Goal: Task Accomplishment & Management: Manage account settings

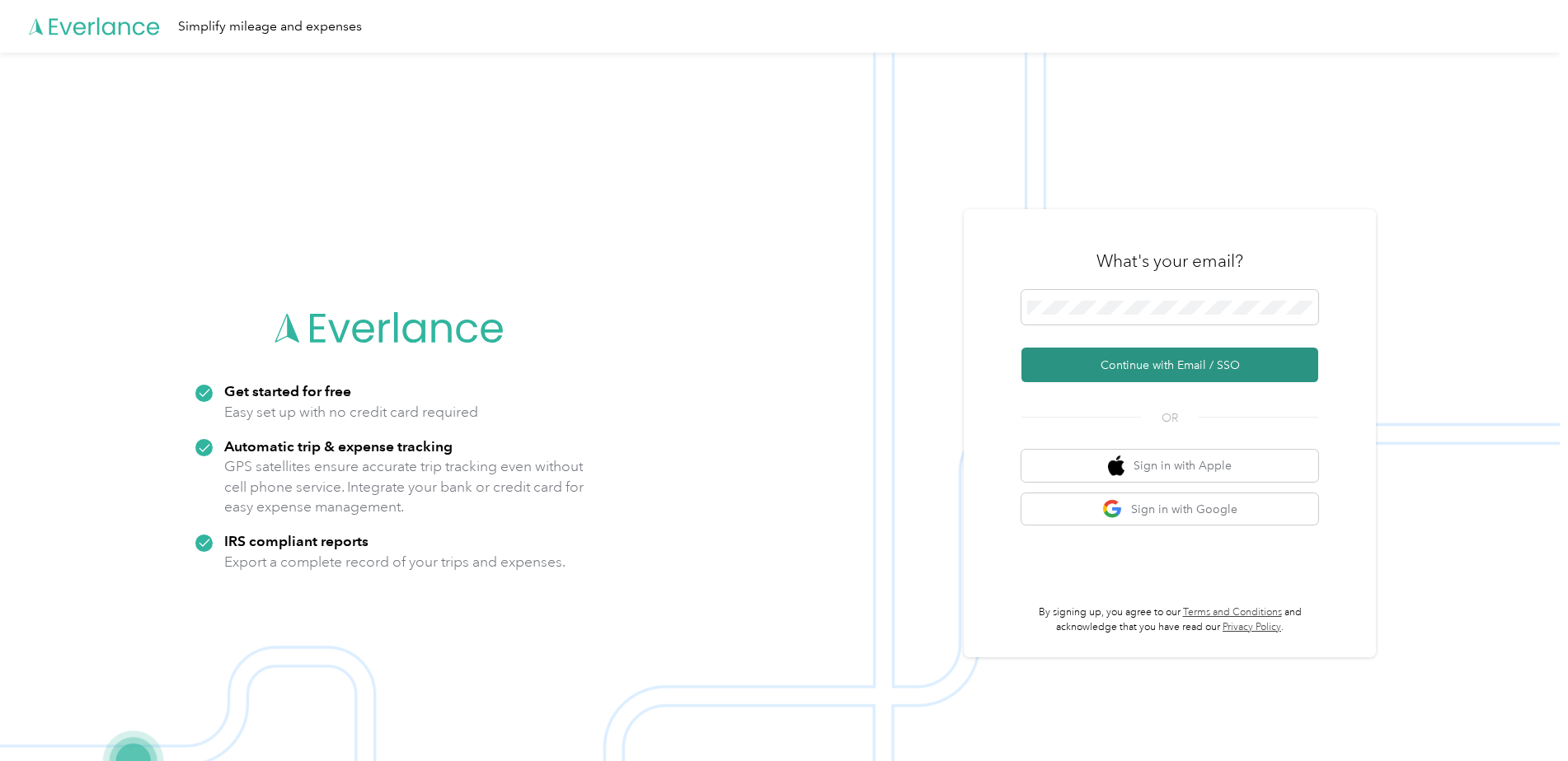
click at [1194, 368] on button "Continue with Email / SSO" at bounding box center [1169, 365] width 297 height 35
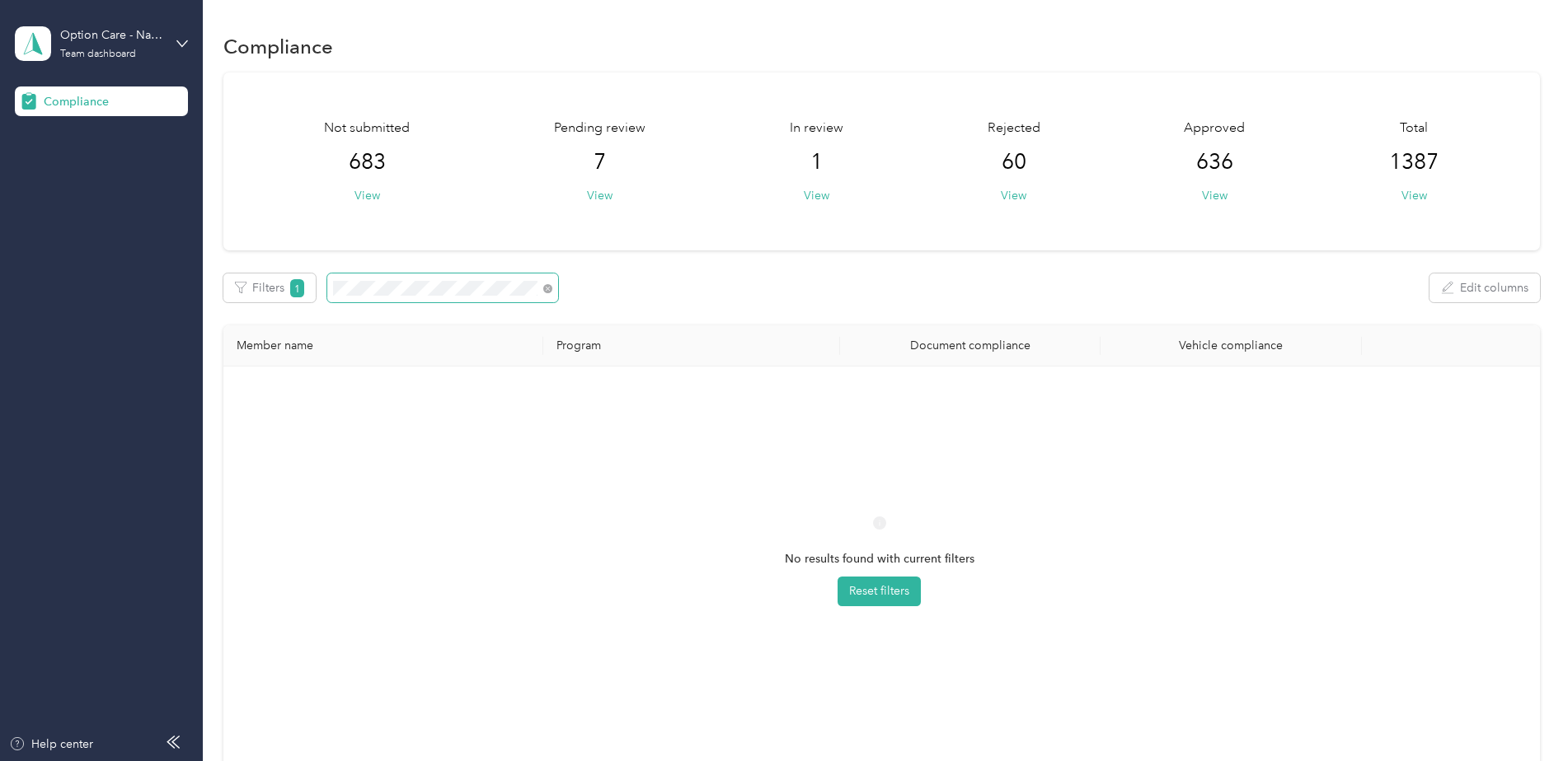
click at [513, 276] on span at bounding box center [442, 288] width 231 height 29
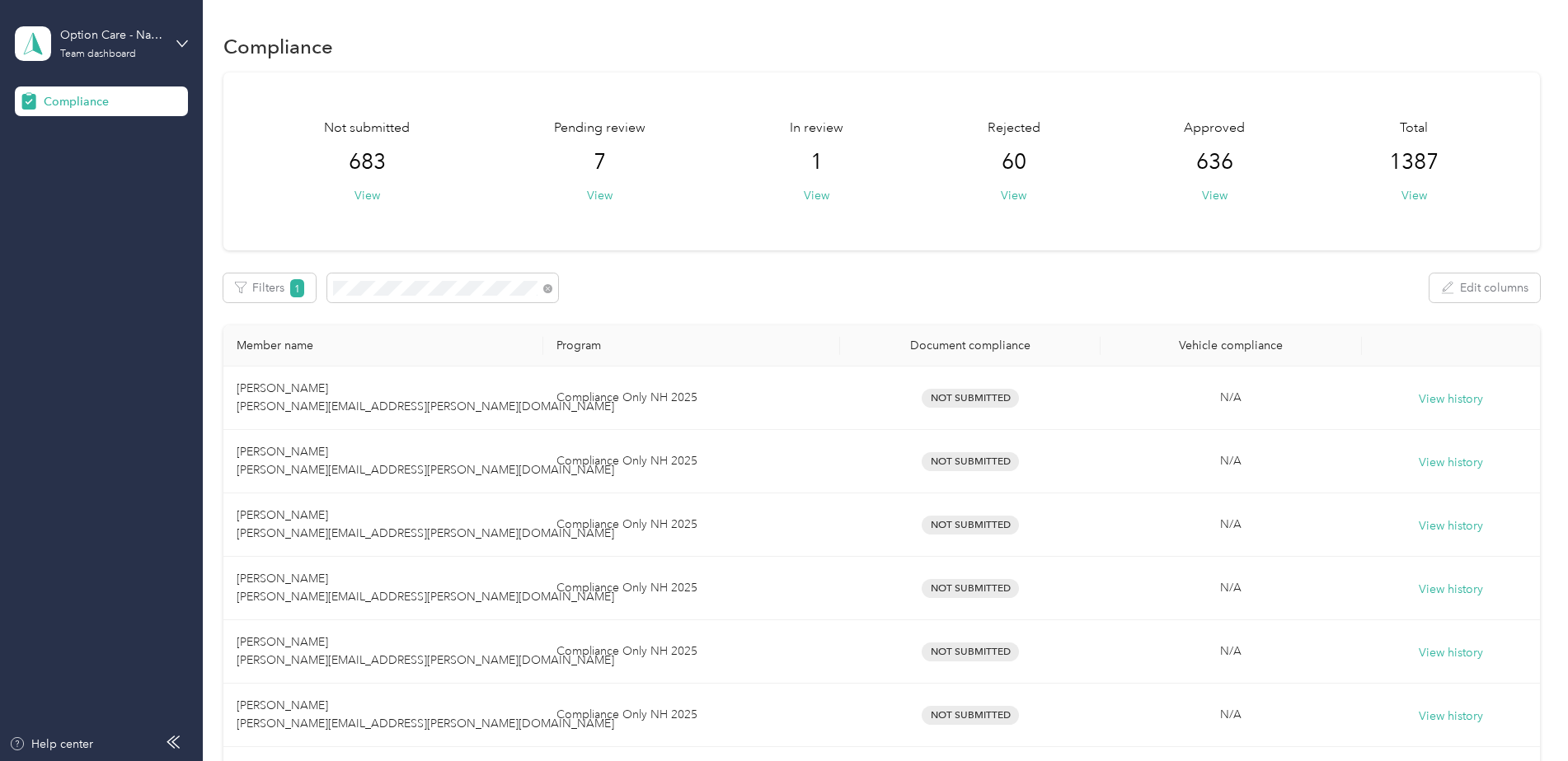
click at [177, 37] on div "Option Care - Naven Health Team dashboard" at bounding box center [100, 43] width 173 height 58
click at [102, 183] on div "You’re signed in as [EMAIL_ADDRESS][DOMAIN_NAME] Team dashboard Log out" at bounding box center [187, 125] width 347 height 131
click at [182, 44] on icon at bounding box center [182, 43] width 10 height 6
click at [104, 169] on div "Log out" at bounding box center [187, 168] width 324 height 29
